Goal: Information Seeking & Learning: Learn about a topic

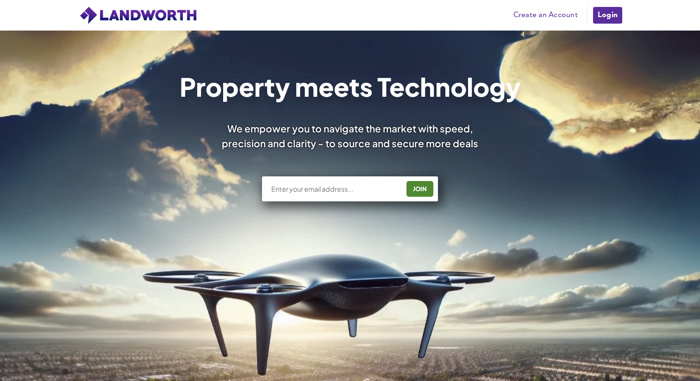
click at [342, 184] on input "text" at bounding box center [334, 188] width 129 height 9
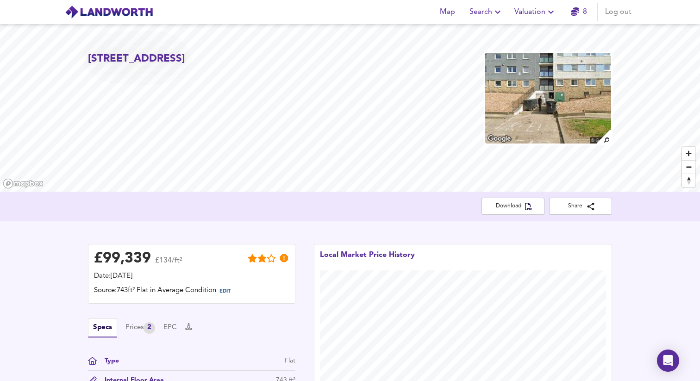
click at [123, 13] on img at bounding box center [109, 12] width 88 height 14
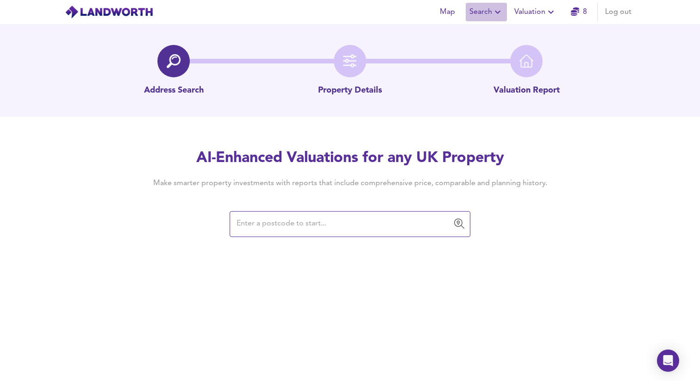
click at [486, 13] on span "Search" at bounding box center [486, 12] width 34 height 13
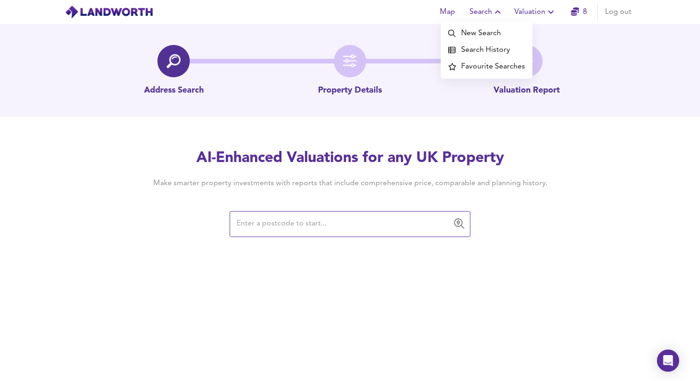
click at [440, 13] on span "Map" at bounding box center [447, 12] width 22 height 13
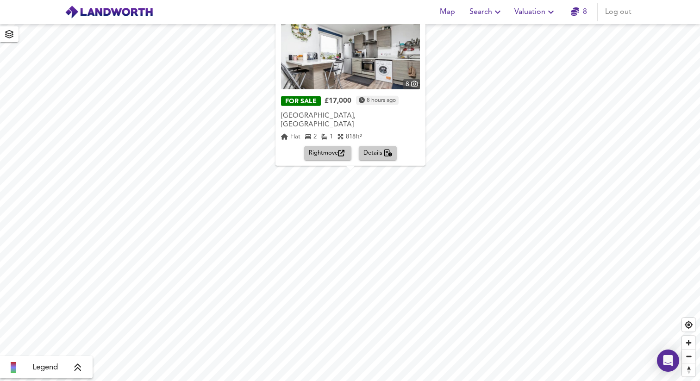
click at [417, 24] on div "X" at bounding box center [421, 19] width 8 height 9
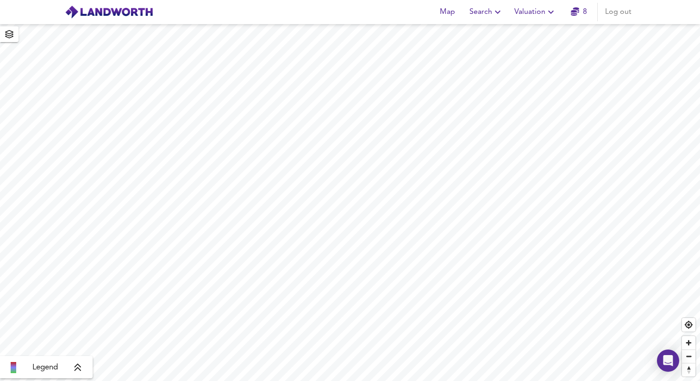
click at [488, 13] on span "Search" at bounding box center [486, 12] width 34 height 13
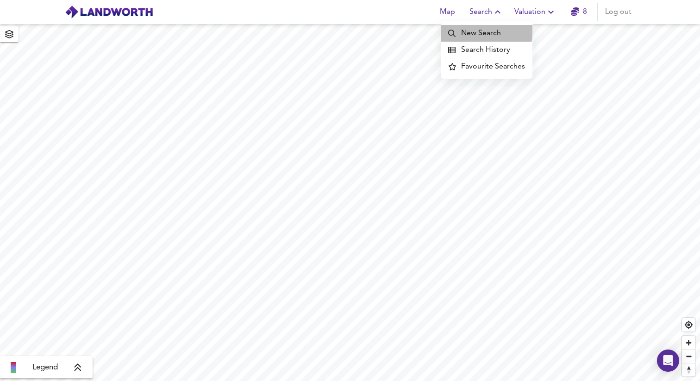
click at [477, 30] on li "New Search" at bounding box center [487, 33] width 92 height 17
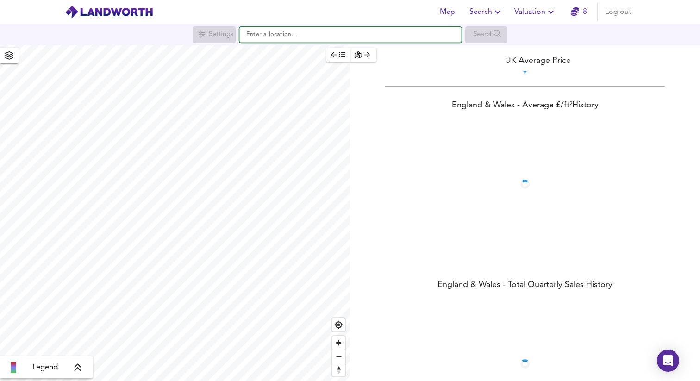
click at [268, 38] on input "text" at bounding box center [350, 35] width 222 height 16
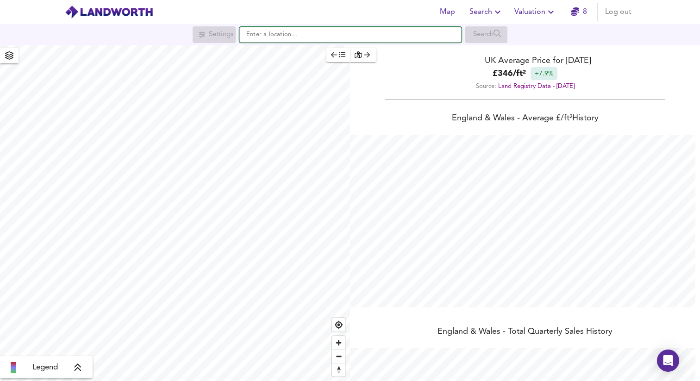
scroll to position [381, 700]
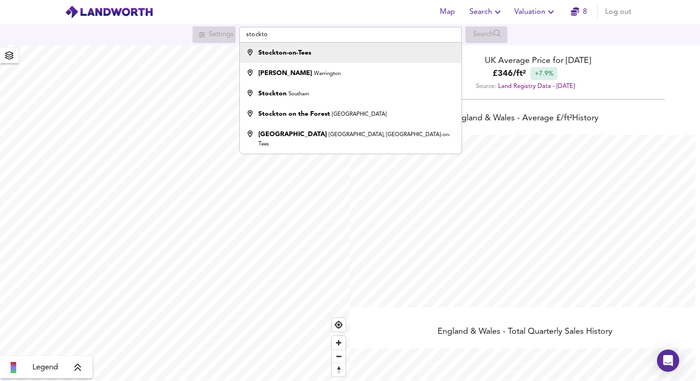
click at [275, 49] on div "Stockton-on-Tees" at bounding box center [284, 52] width 53 height 9
type input "Stockton-on-Tees"
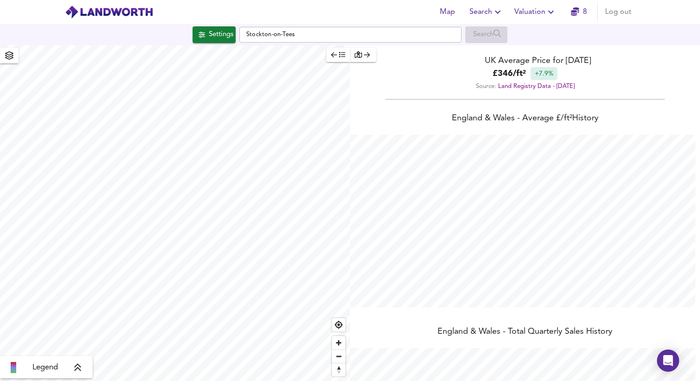
checkbox input "false"
checkbox input "true"
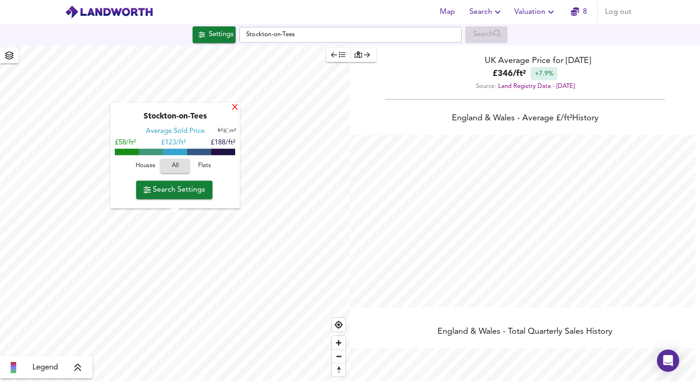
click at [233, 104] on div "X" at bounding box center [235, 108] width 8 height 9
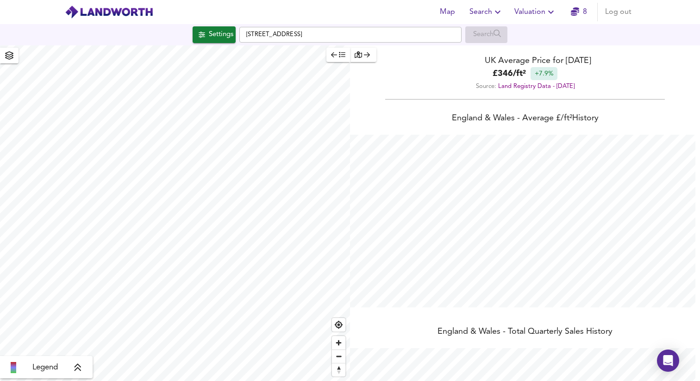
type input "1631"
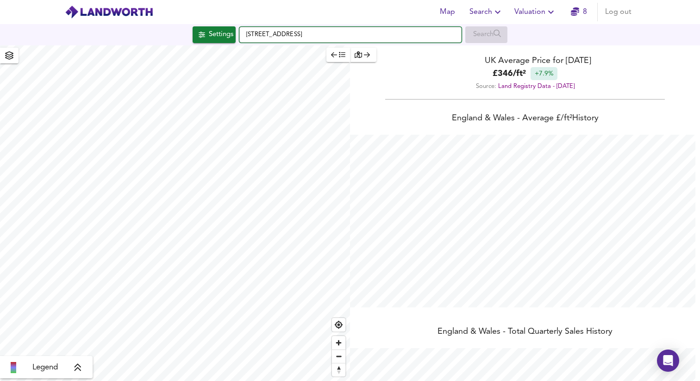
click at [341, 34] on input "Bonlea Trading Estate, TS17 7AQ" at bounding box center [350, 35] width 222 height 16
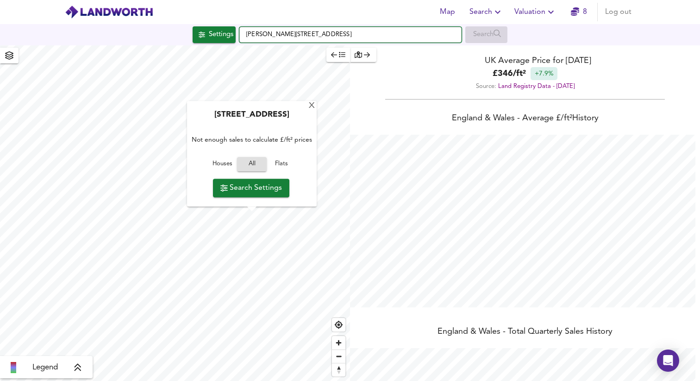
drag, startPoint x: 369, startPoint y: 34, endPoint x: 355, endPoint y: 33, distance: 13.4
click at [355, 33] on input "Stephenson Street, TS17 6AL" at bounding box center [350, 35] width 222 height 16
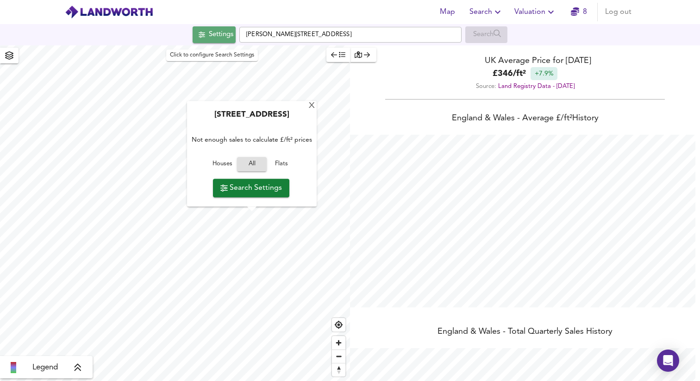
click at [215, 26] on button "Settings" at bounding box center [214, 34] width 43 height 17
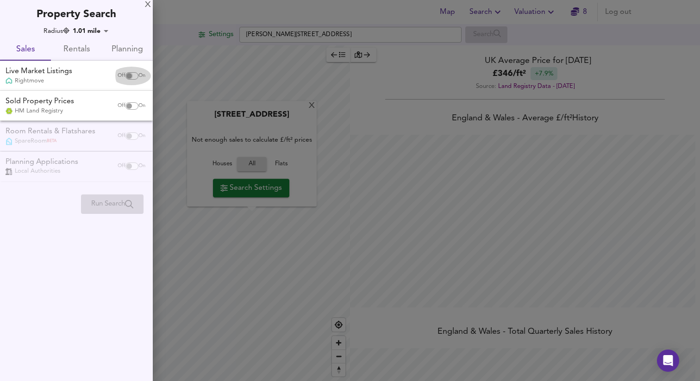
click at [125, 74] on input "checkbox" at bounding box center [129, 75] width 22 height 7
checkbox input "true"
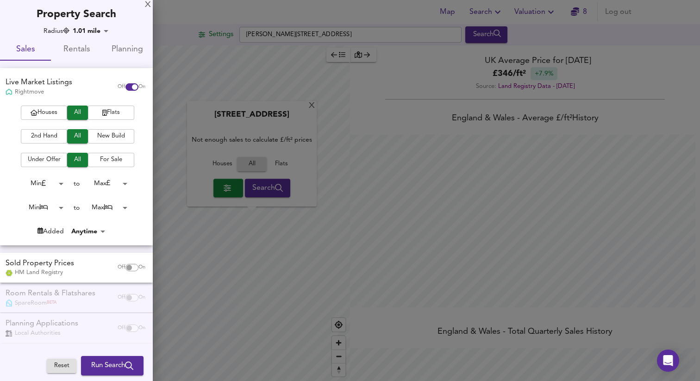
click at [49, 115] on span "Houses" at bounding box center [43, 112] width 37 height 11
click at [51, 135] on span "2nd Hand" at bounding box center [43, 136] width 37 height 11
click at [74, 131] on span "All" at bounding box center [78, 136] width 12 height 11
click at [68, 131] on button "All" at bounding box center [77, 136] width 21 height 14
click at [45, 136] on span "2nd Hand" at bounding box center [43, 136] width 37 height 11
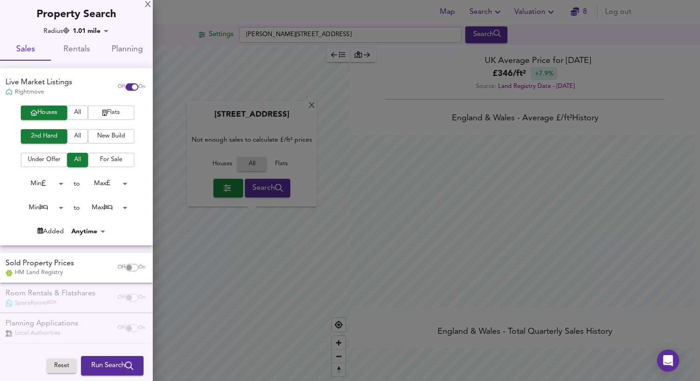
click at [110, 163] on span "For Sale" at bounding box center [111, 160] width 37 height 11
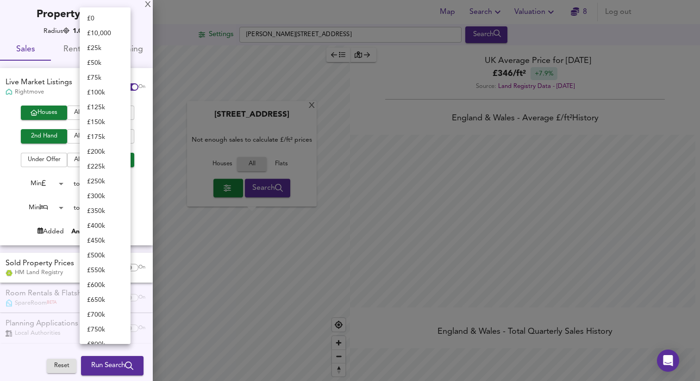
click at [116, 181] on body "Map Search Valuation 8 Log out Settings Stephenson Street, TS17 6AL Search X Te…" at bounding box center [350, 190] width 700 height 381
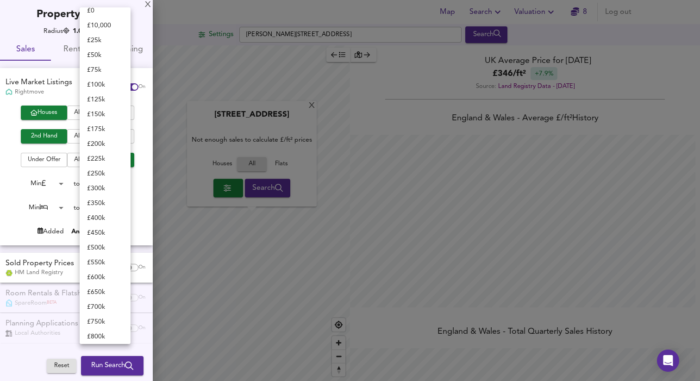
click at [107, 115] on li "£ 150k" at bounding box center [105, 114] width 51 height 15
type input "150000"
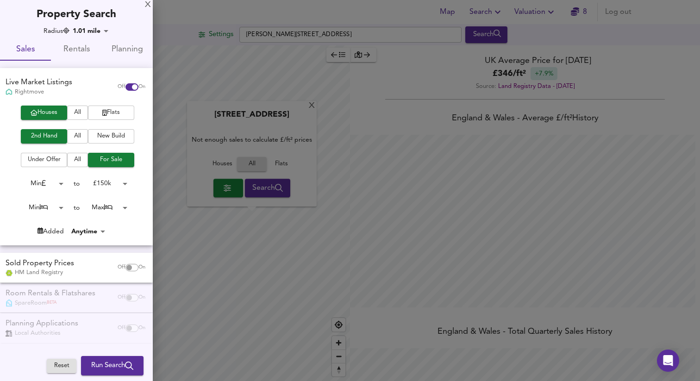
click at [106, 208] on body "Map Search Valuation 8 Log out Settings Stephenson Street, TS17 6AL Search X Te…" at bounding box center [350, 190] width 700 height 381
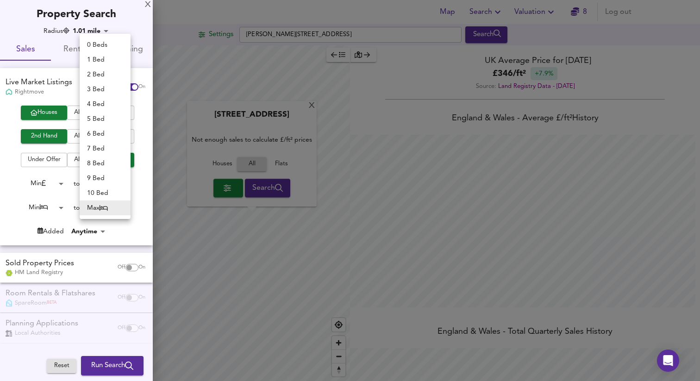
drag, startPoint x: 106, startPoint y: 80, endPoint x: 105, endPoint y: 87, distance: 7.1
click at [105, 87] on ul "0 Beds 1 Bed 2 Bed 3 Bed 4 Bed 5 Bed 6 Bed 7 Bed 8 Bed 9 Bed 10 Bed Max" at bounding box center [105, 126] width 51 height 185
click at [105, 87] on li "3 Bed" at bounding box center [105, 89] width 51 height 15
type input "3"
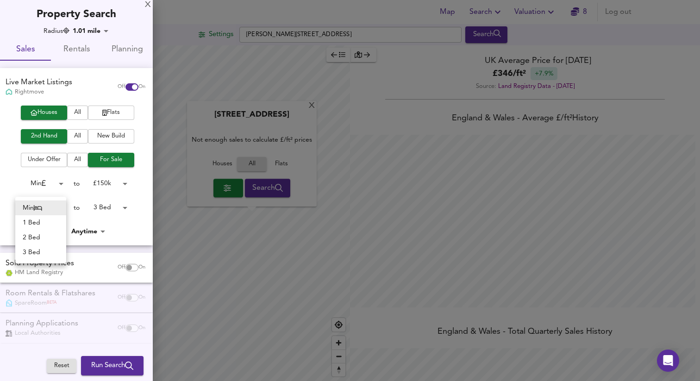
click at [58, 208] on body "Map Search Valuation 8 Log out Settings Stephenson Street, TS17 6AL Search X Te…" at bounding box center [350, 190] width 700 height 381
click at [47, 235] on li "2 Bed" at bounding box center [40, 237] width 51 height 15
type input "2"
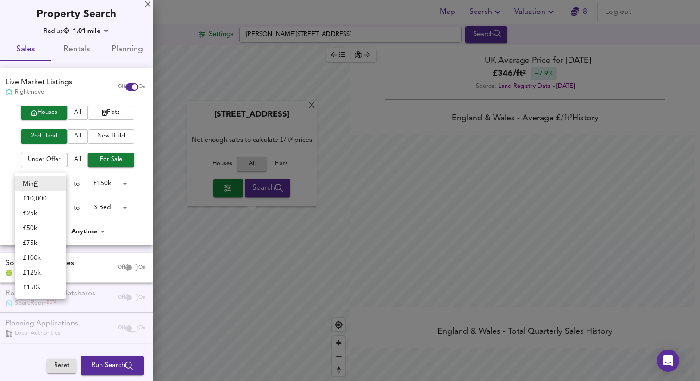
click at [55, 184] on body "Map Search Valuation 8 Log out Settings Stephenson Street, TS17 6AL Search X Te…" at bounding box center [350, 190] width 700 height 381
click at [124, 171] on div at bounding box center [350, 190] width 700 height 381
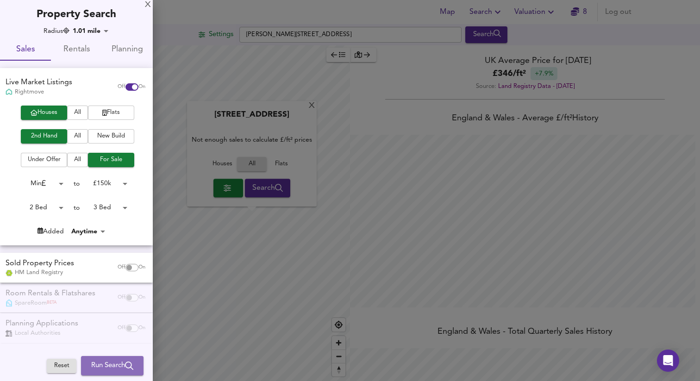
click at [102, 359] on button "Run Search" at bounding box center [112, 365] width 63 height 19
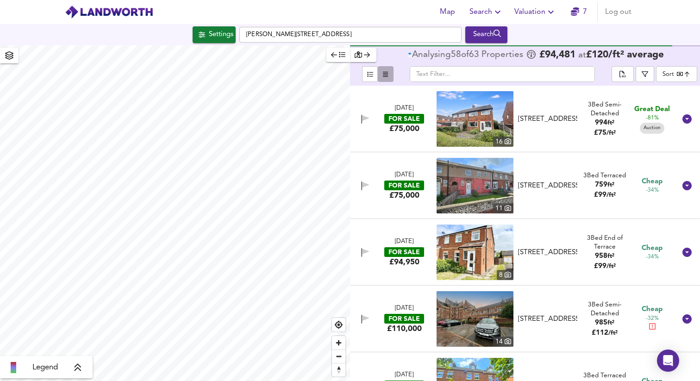
click at [386, 76] on icon "button" at bounding box center [385, 74] width 5 height 5
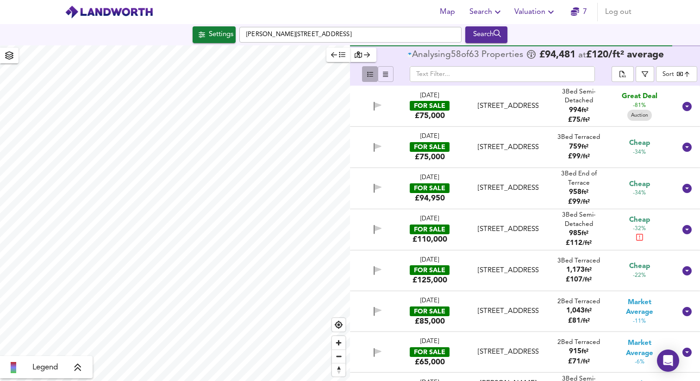
click at [369, 76] on icon "button" at bounding box center [370, 74] width 6 height 6
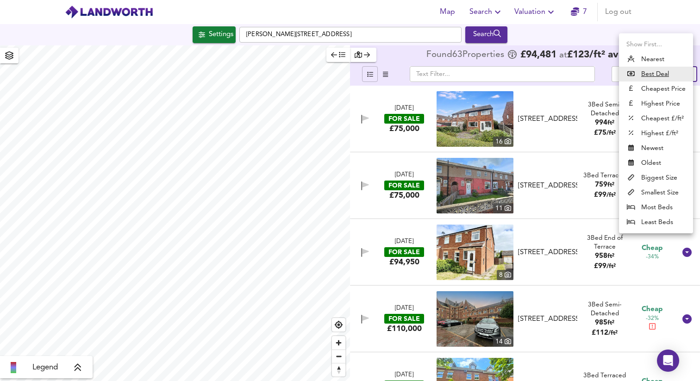
click at [678, 76] on body "Map Search Valuation 7 Log out Settings Stephenson Street, TS17 6AL Search Lege…" at bounding box center [350, 190] width 700 height 381
click at [663, 90] on li "Cheapest Price" at bounding box center [656, 88] width 74 height 15
type input "cheapest"
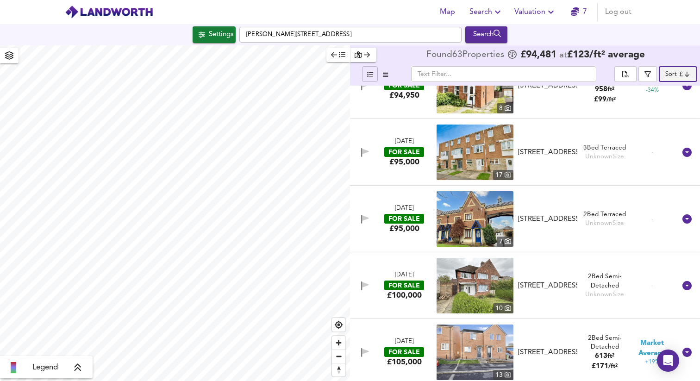
scroll to position [2321, 0]
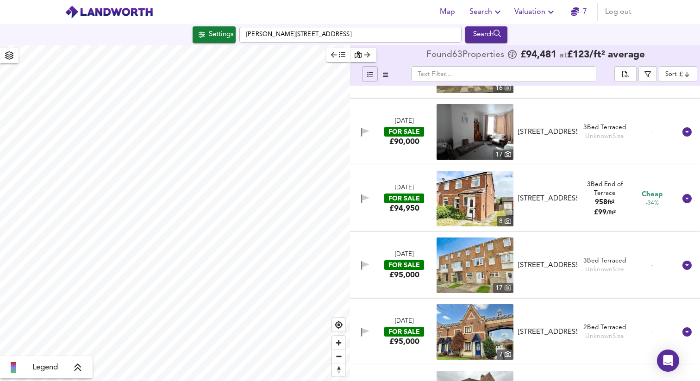
click at [428, 199] on div "12 Jun 2025 FOR SALE £94,950" at bounding box center [404, 199] width 63 height 30
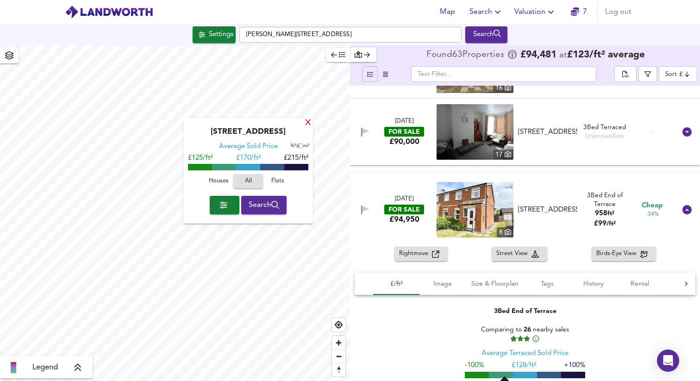
click at [309, 119] on div "X" at bounding box center [308, 123] width 8 height 9
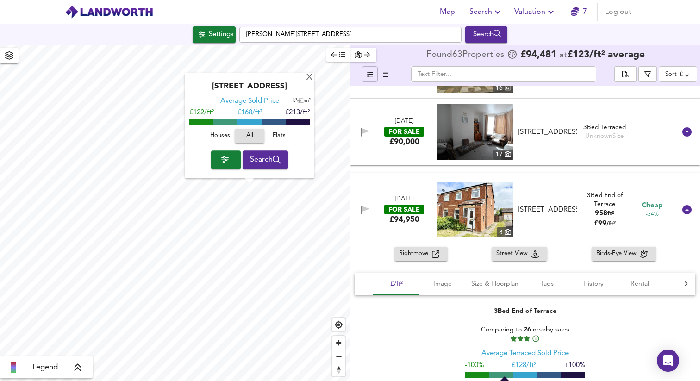
click at [305, 80] on div "Deepdale Avenue, TS18 2QE Average Sold Price ft² m² £122/ft² £ 168/ft² £213/ft²…" at bounding box center [250, 126] width 130 height 106
click at [307, 80] on div "X" at bounding box center [310, 78] width 8 height 9
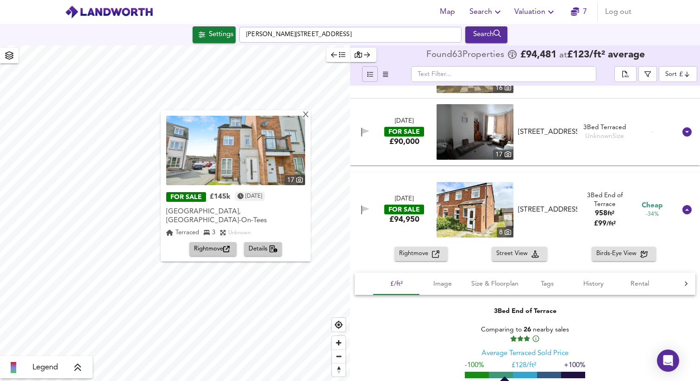
click at [229, 143] on img at bounding box center [235, 150] width 139 height 69
click at [302, 117] on div "X" at bounding box center [306, 115] width 8 height 9
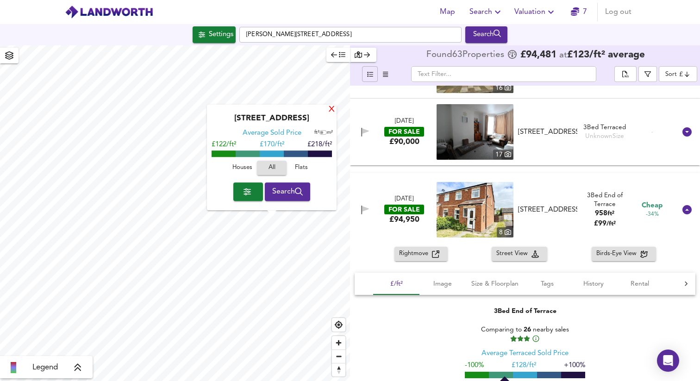
click at [331, 107] on div "X" at bounding box center [332, 110] width 8 height 9
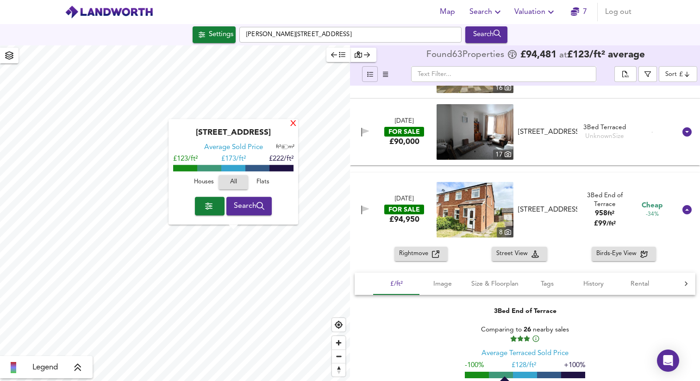
click at [293, 125] on div "X" at bounding box center [293, 124] width 8 height 9
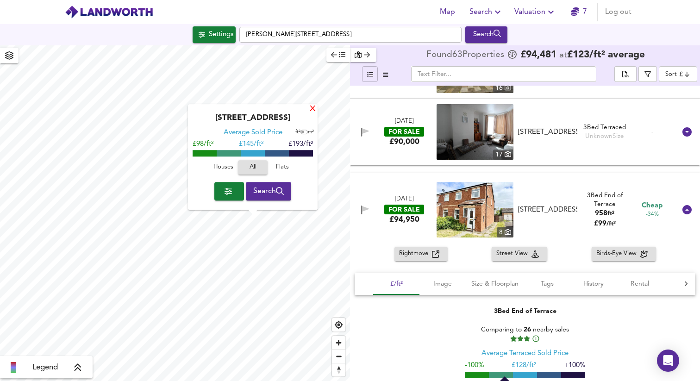
click at [313, 111] on div "X" at bounding box center [313, 109] width 8 height 9
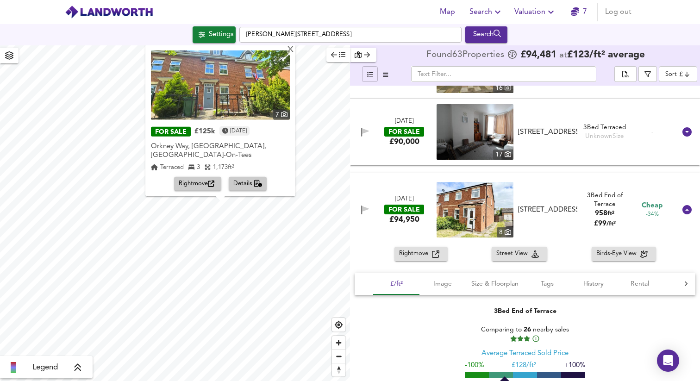
click at [215, 113] on img at bounding box center [220, 84] width 139 height 69
click at [287, 54] on div "X" at bounding box center [291, 49] width 8 height 9
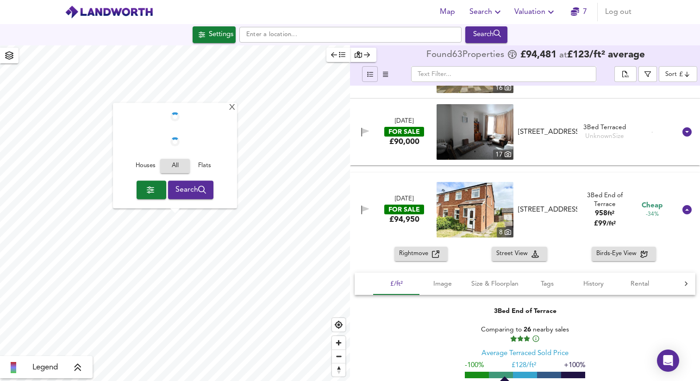
click at [199, 132] on div at bounding box center [175, 141] width 115 height 29
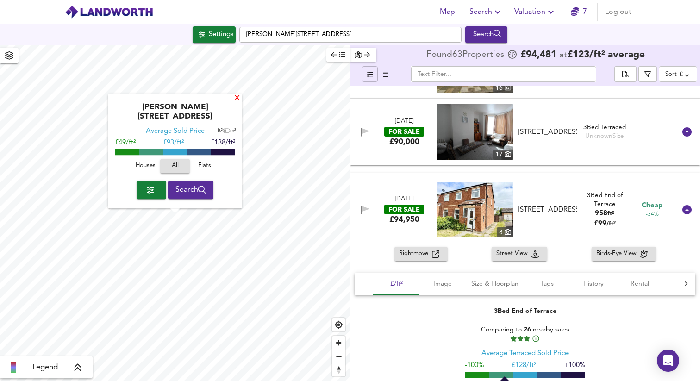
click at [234, 103] on div "X" at bounding box center [237, 98] width 8 height 9
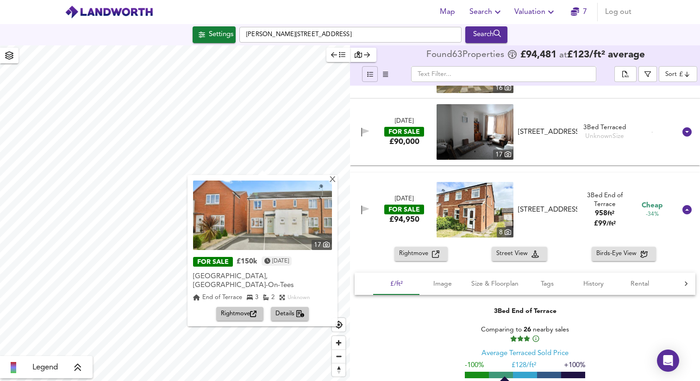
click at [261, 185] on img at bounding box center [262, 215] width 139 height 69
click at [297, 309] on span "Details" at bounding box center [289, 314] width 29 height 11
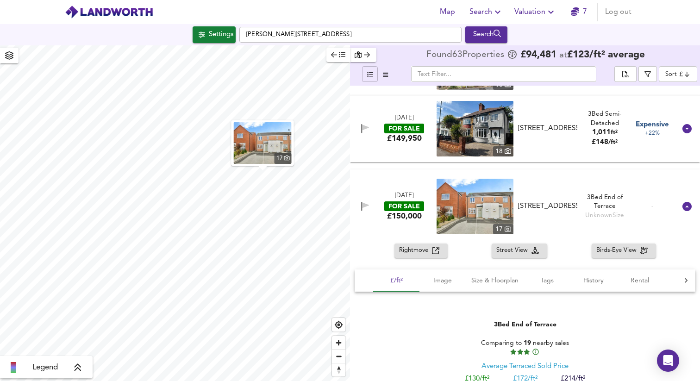
scroll to position [4273, 0]
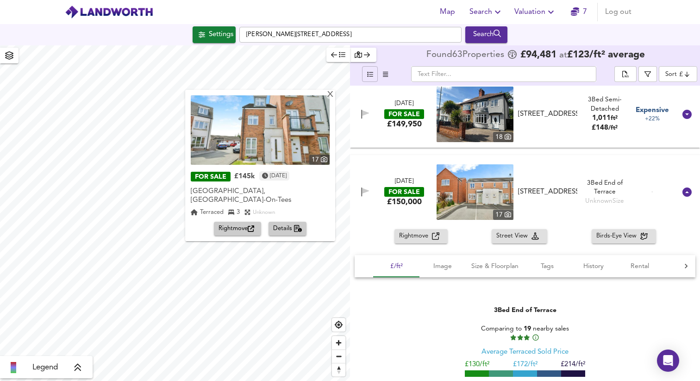
click at [291, 224] on span "Details" at bounding box center [287, 229] width 29 height 11
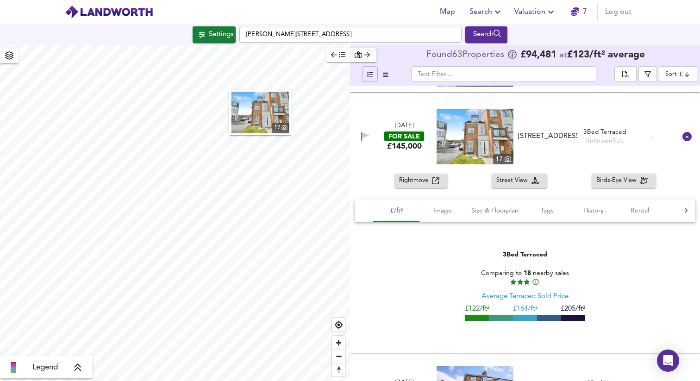
scroll to position [4062, 0]
click at [509, 149] on img at bounding box center [475, 136] width 77 height 56
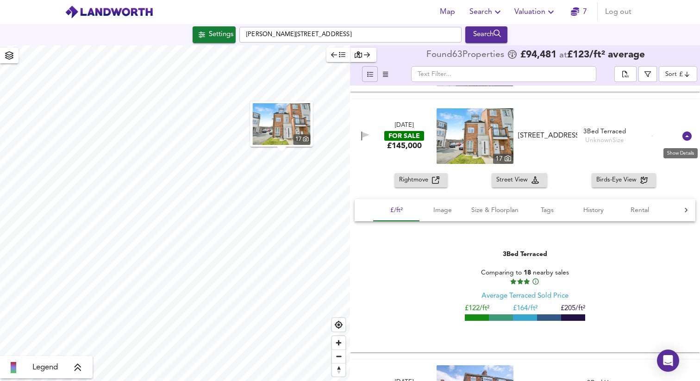
click at [684, 134] on icon at bounding box center [686, 135] width 9 height 9
